Goal: Information Seeking & Learning: Find specific page/section

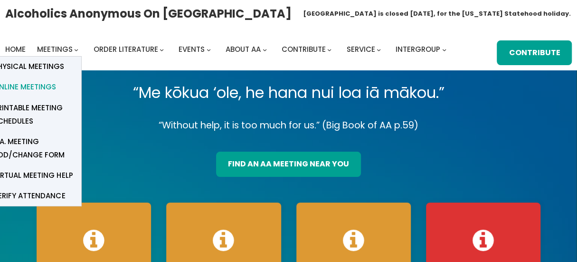
click at [51, 86] on span "Online Meetings" at bounding box center [24, 86] width 63 height 13
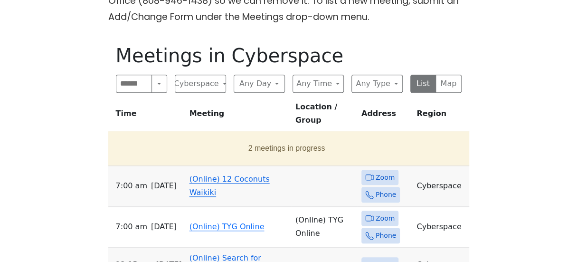
scroll to position [302, 0]
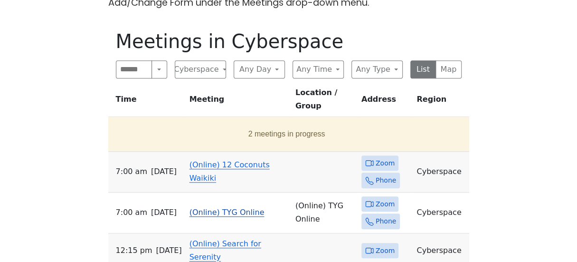
click at [374, 196] on span "Zoom" at bounding box center [379, 204] width 37 height 16
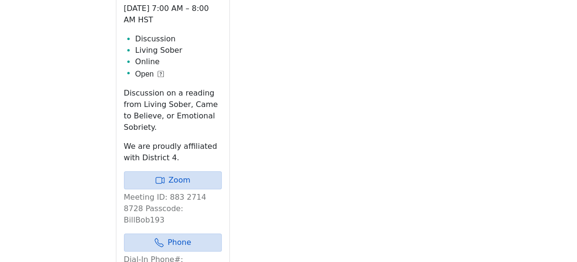
scroll to position [411, 0]
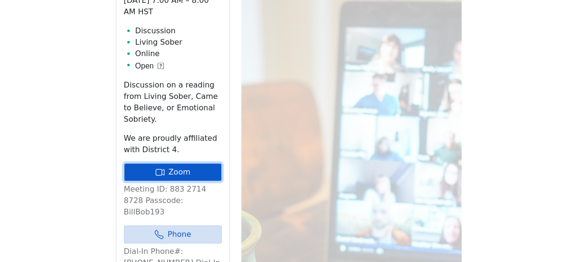
click at [185, 173] on link "Zoom" at bounding box center [173, 172] width 98 height 18
